Goal: Information Seeking & Learning: Learn about a topic

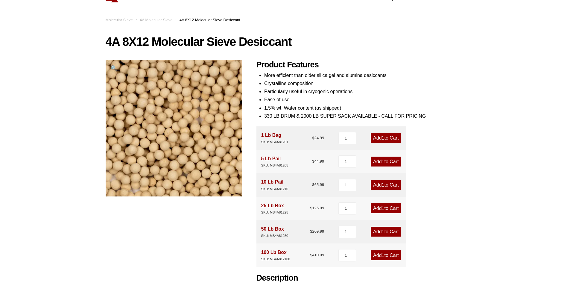
scroll to position [120, 0]
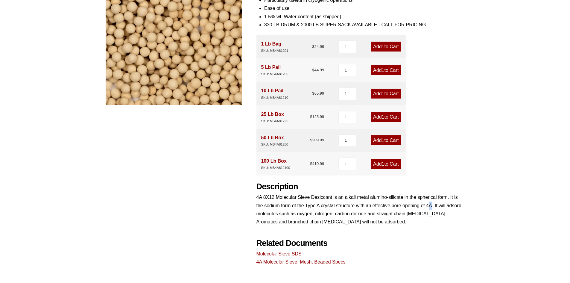
drag, startPoint x: 428, startPoint y: 205, endPoint x: 431, endPoint y: 206, distance: 3.2
click at [431, 206] on p "4A 8X12 Molecular Sieve Desiccant is an alkali metal alumino-silicate in the sp…" at bounding box center [360, 209] width 208 height 33
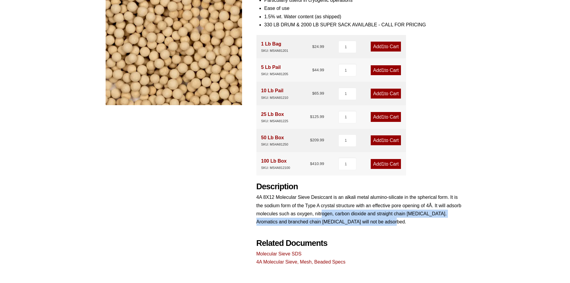
drag, startPoint x: 396, startPoint y: 220, endPoint x: 323, endPoint y: 213, distance: 74.0
click at [323, 213] on p "4A 8X12 Molecular Sieve Desiccant is an alkali metal alumino-silicate in the sp…" at bounding box center [360, 209] width 208 height 33
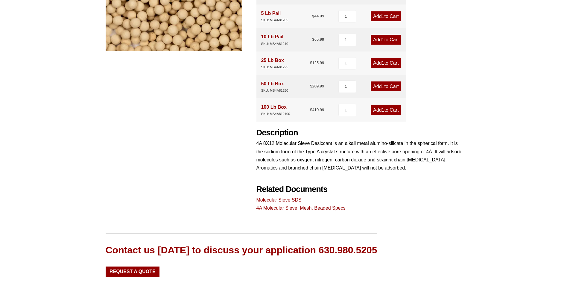
scroll to position [179, 0]
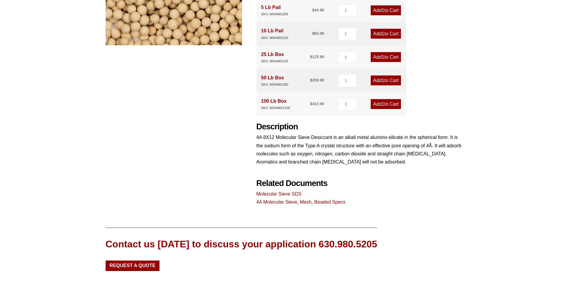
click at [281, 204] on link "4A Molecular Sieve, Mesh, Beaded Specs" at bounding box center [300, 201] width 89 height 5
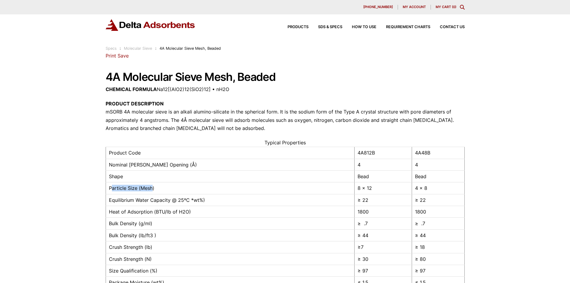
drag, startPoint x: 153, startPoint y: 189, endPoint x: 112, endPoint y: 190, distance: 41.0
click at [112, 190] on td "Particle Size (Mesh)" at bounding box center [230, 188] width 249 height 12
drag, startPoint x: 118, startPoint y: 191, endPoint x: 163, endPoint y: 192, distance: 45.2
click at [163, 192] on td "Particle Size (Mesh)" at bounding box center [230, 188] width 249 height 12
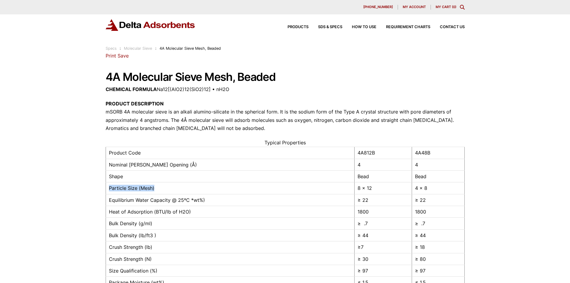
click at [163, 192] on td "Particle Size (Mesh)" at bounding box center [230, 188] width 249 height 12
drag, startPoint x: 109, startPoint y: 189, endPoint x: 430, endPoint y: 188, distance: 320.9
click at [432, 186] on tr "Particle Size (Mesh) 8 x 12 4 x 8" at bounding box center [285, 188] width 359 height 12
click at [426, 189] on td "4 x 8" at bounding box center [438, 188] width 52 height 12
drag, startPoint x: 357, startPoint y: 188, endPoint x: 374, endPoint y: 188, distance: 17.6
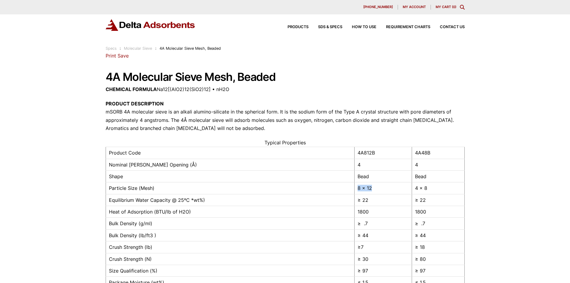
click at [374, 188] on td "8 x 12" at bounding box center [382, 188] width 57 height 12
drag, startPoint x: 359, startPoint y: 188, endPoint x: 375, endPoint y: 191, distance: 17.0
click at [375, 191] on td "8 x 12" at bounding box center [382, 188] width 57 height 12
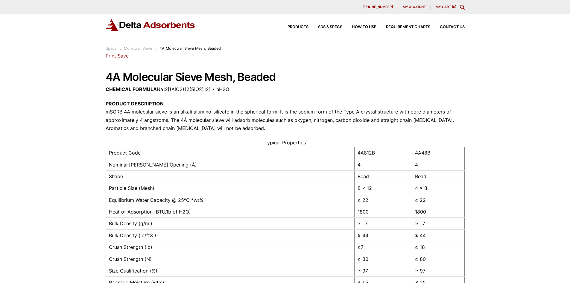
click at [146, 187] on td "Particle Size (Mesh)" at bounding box center [230, 188] width 249 height 12
drag, startPoint x: 155, startPoint y: 189, endPoint x: 138, endPoint y: 189, distance: 17.3
click at [138, 189] on td "Particle Size (Mesh)" at bounding box center [230, 188] width 249 height 12
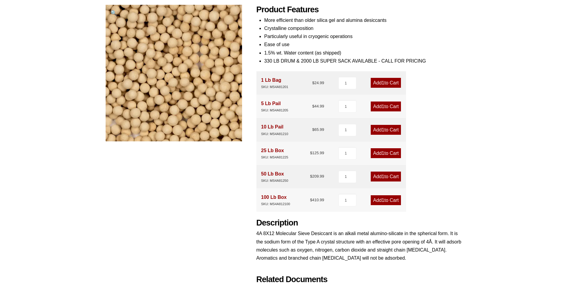
scroll to position [239, 0]
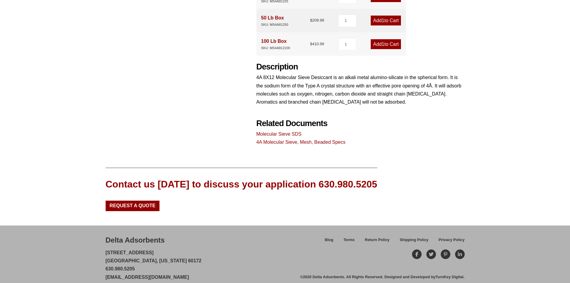
click at [301, 142] on link "4A Molecular Sieve, Mesh, Beaded Specs" at bounding box center [300, 141] width 89 height 5
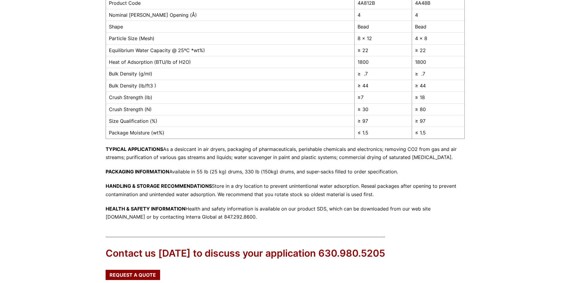
scroll to position [90, 0]
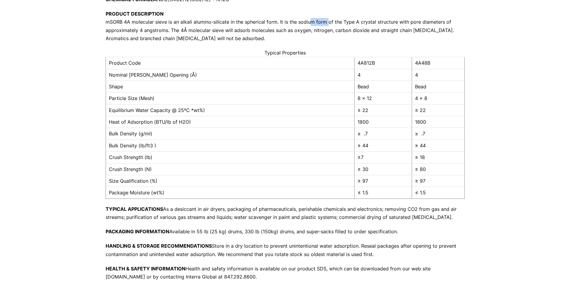
drag, startPoint x: 306, startPoint y: 22, endPoint x: 325, endPoint y: 24, distance: 18.6
click at [325, 24] on p "PRODUCT DESCRIPTION mSORB 4A molecular sieve is an alkali alumino-silicate in t…" at bounding box center [285, 26] width 359 height 33
drag, startPoint x: 370, startPoint y: 21, endPoint x: 374, endPoint y: 23, distance: 5.2
click at [374, 23] on p "PRODUCT DESCRIPTION mSORB 4A molecular sieve is an alkali alumino-silicate in t…" at bounding box center [285, 26] width 359 height 33
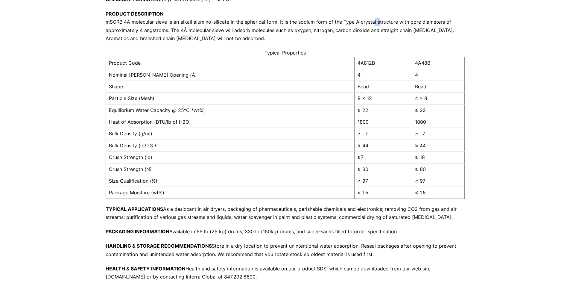
click at [374, 23] on p "PRODUCT DESCRIPTION mSORB 4A molecular sieve is an alkali alumino-silicate in t…" at bounding box center [285, 26] width 359 height 33
drag, startPoint x: 136, startPoint y: 31, endPoint x: 156, endPoint y: 32, distance: 19.4
click at [156, 32] on p "PRODUCT DESCRIPTION mSORB 4A molecular sieve is an alkali alumino-silicate in t…" at bounding box center [285, 26] width 359 height 33
drag, startPoint x: 170, startPoint y: 31, endPoint x: 179, endPoint y: 33, distance: 9.7
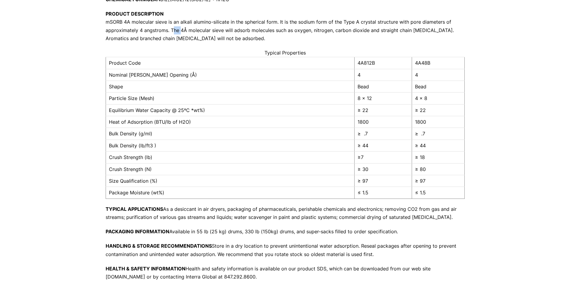
click at [179, 33] on p "PRODUCT DESCRIPTION mSORB 4A molecular sieve is an alkali alumino-silicate in t…" at bounding box center [285, 26] width 359 height 33
drag, startPoint x: 302, startPoint y: 38, endPoint x: 207, endPoint y: 39, distance: 95.4
click at [207, 39] on p "PRODUCT DESCRIPTION mSORB 4A molecular sieve is an alkali alumino-silicate in t…" at bounding box center [285, 26] width 359 height 33
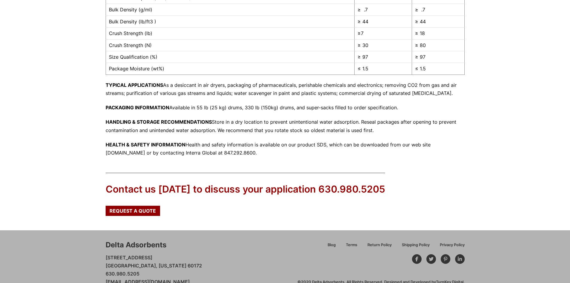
scroll to position [226, 0]
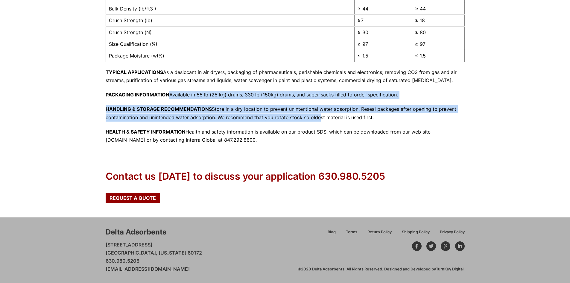
drag, startPoint x: 170, startPoint y: 95, endPoint x: 315, endPoint y: 121, distance: 146.4
click at [315, 121] on p "HANDLING & STORAGE RECOMMENDATIONS Store in a dry location to prevent unintenti…" at bounding box center [285, 113] width 359 height 16
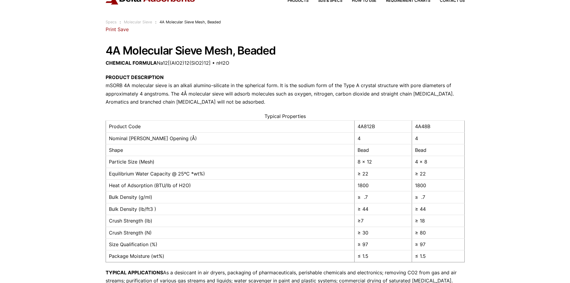
scroll to position [17, 0]
